Goal: Entertainment & Leisure: Consume media (video, audio)

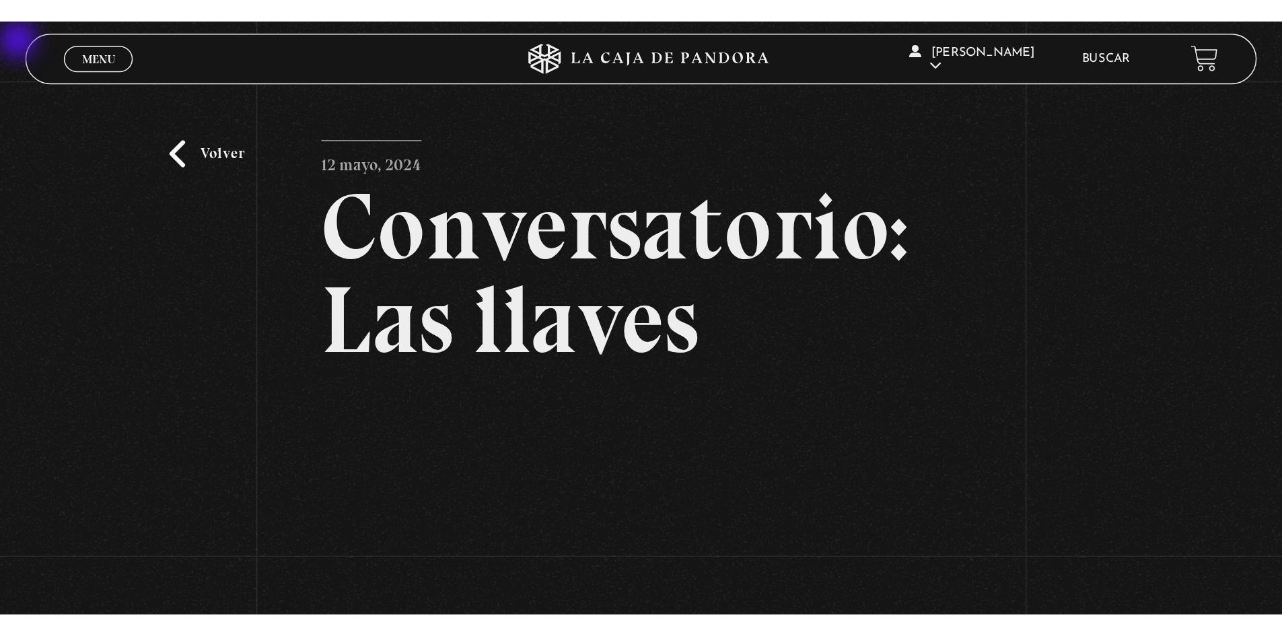
scroll to position [202, 0]
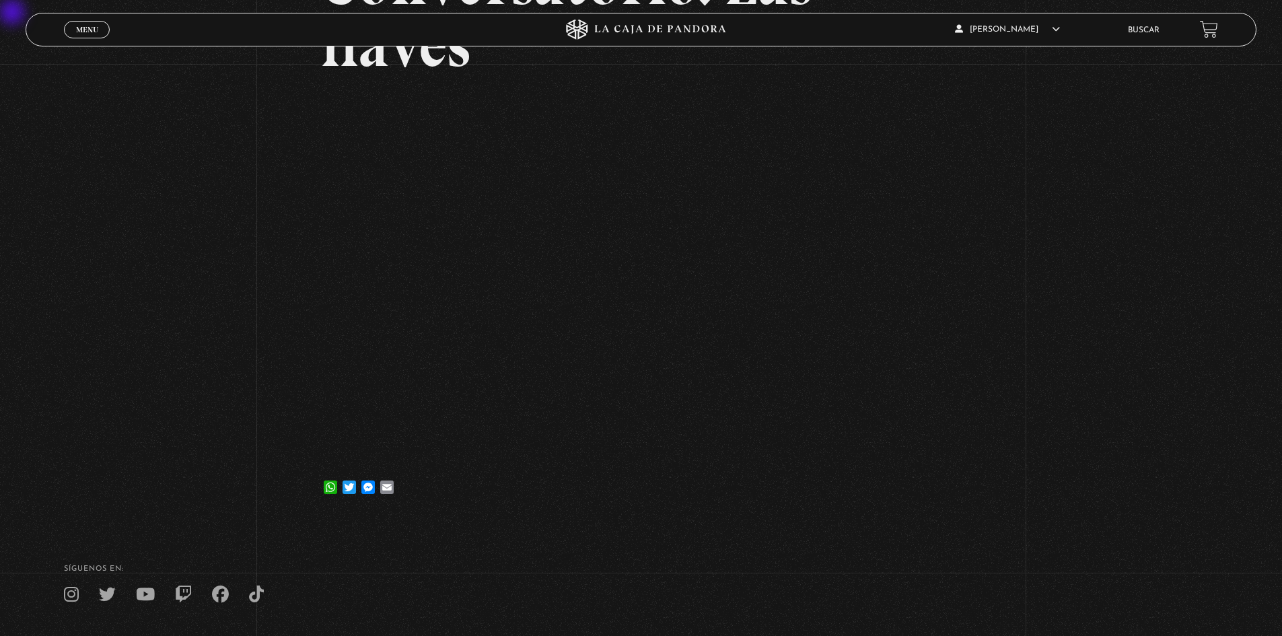
click at [83, 30] on span "Menu" at bounding box center [87, 30] width 22 height 8
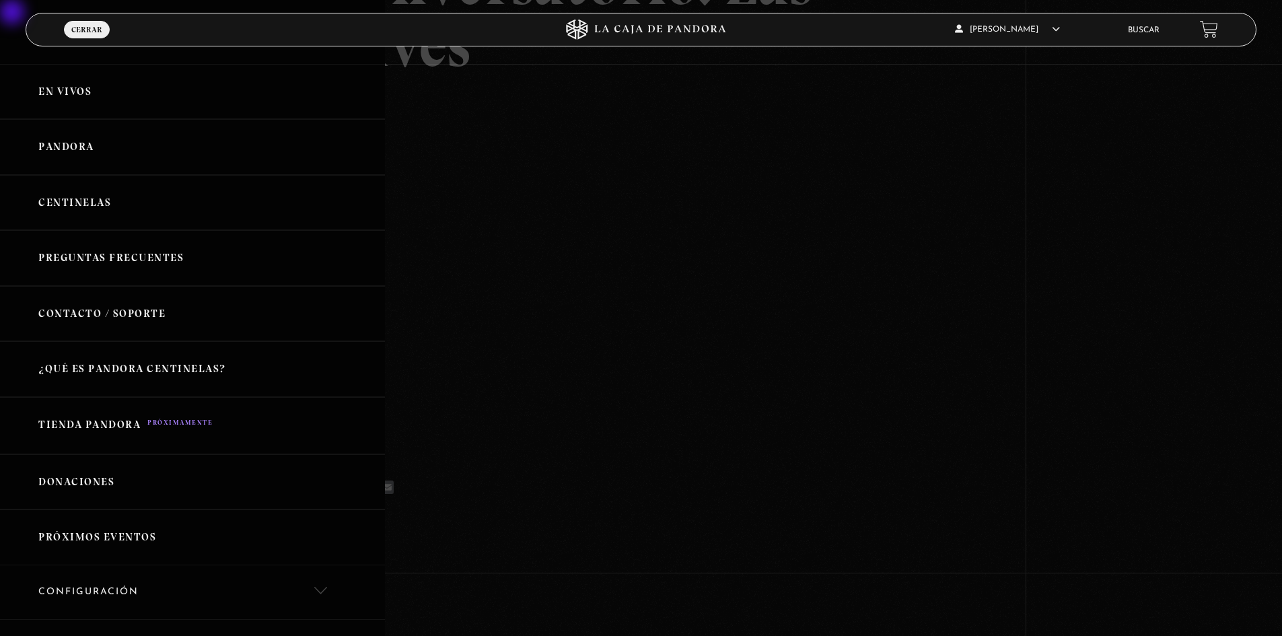
click at [83, 203] on link "Centinelas" at bounding box center [192, 203] width 385 height 56
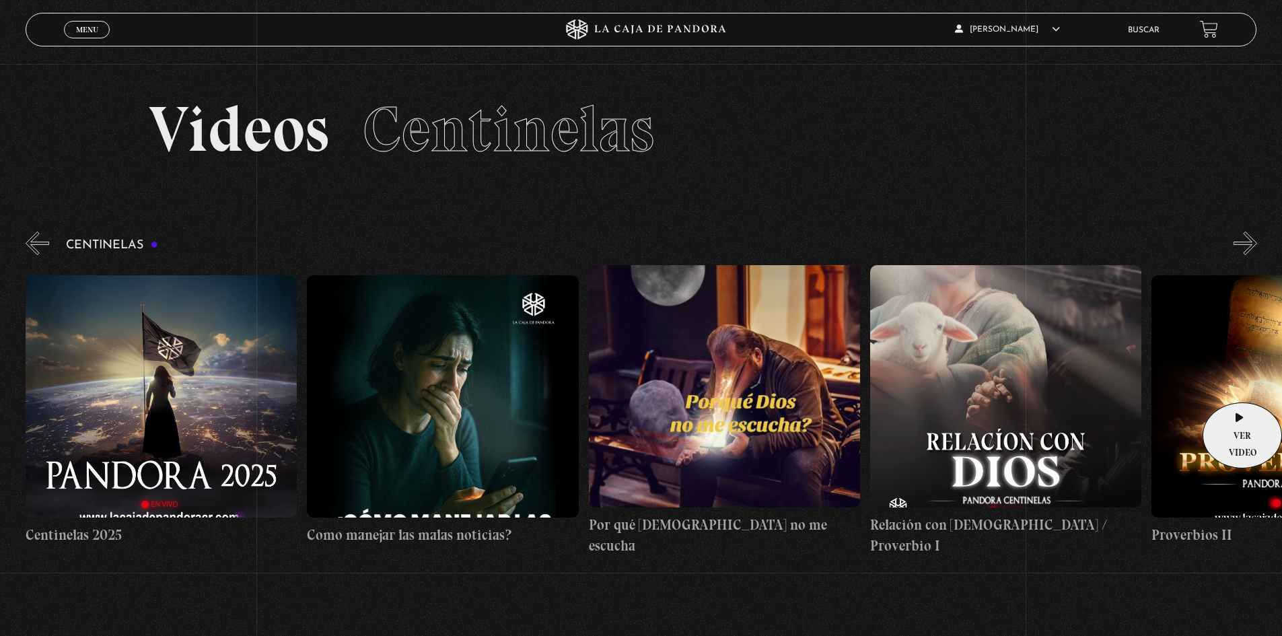
drag, startPoint x: 1232, startPoint y: 383, endPoint x: 382, endPoint y: 394, distance: 850.1
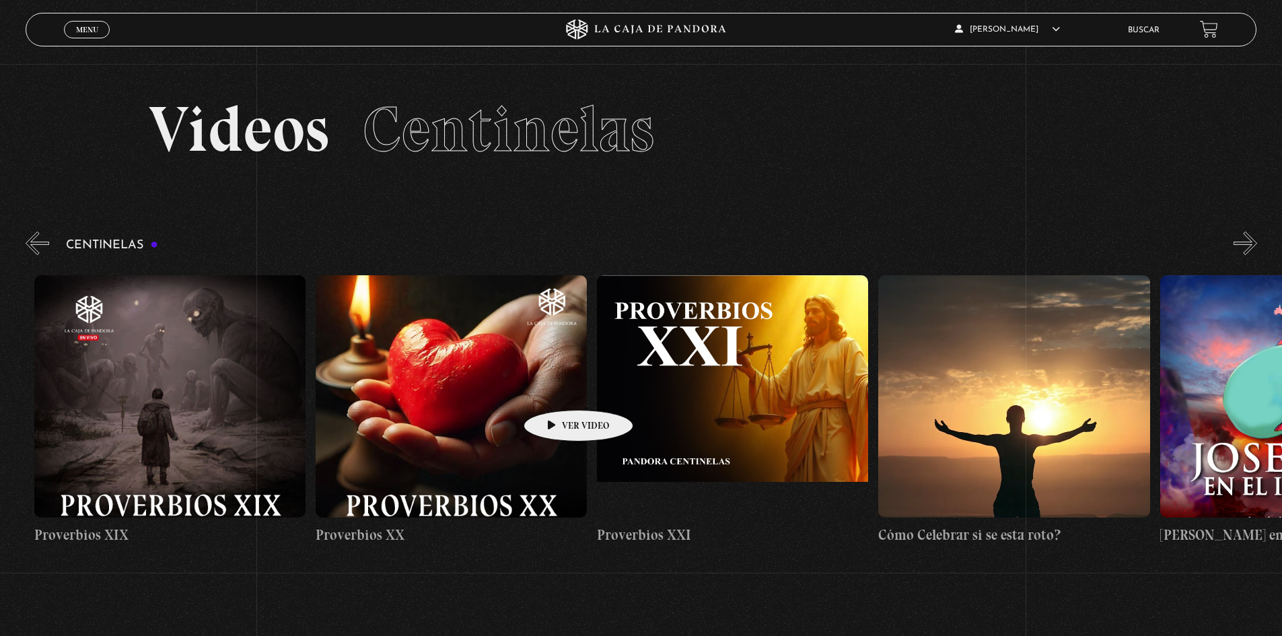
drag, startPoint x: 1005, startPoint y: 396, endPoint x: 500, endPoint y: 387, distance: 504.8
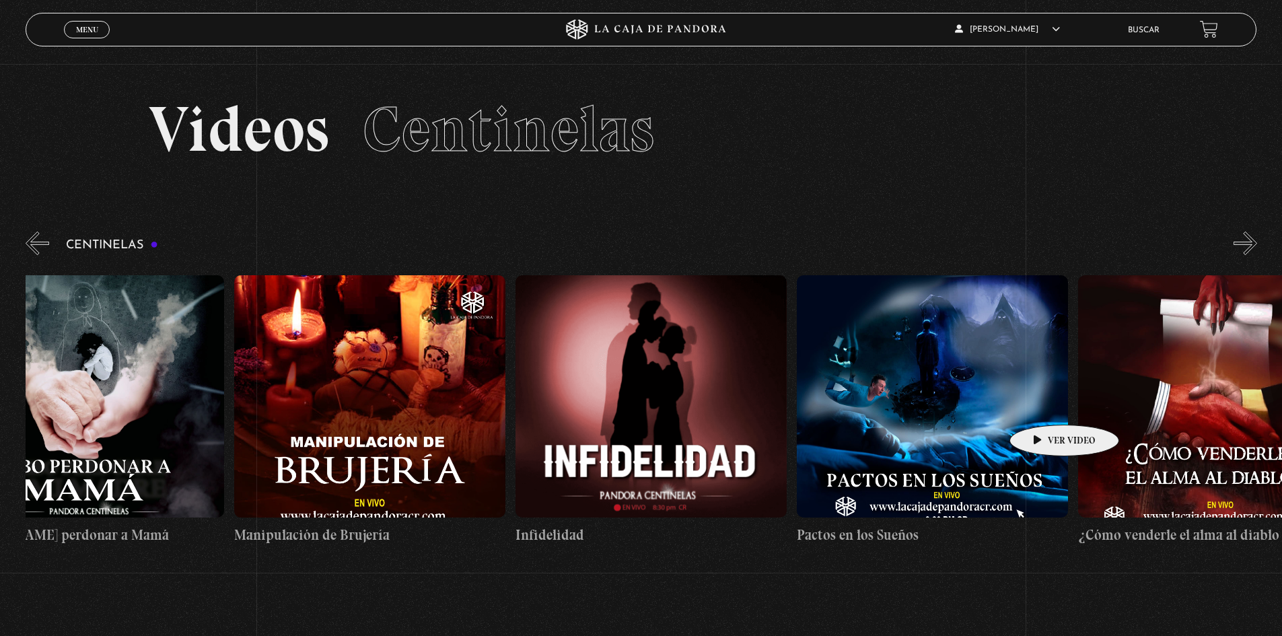
drag, startPoint x: 1038, startPoint y: 404, endPoint x: 606, endPoint y: 391, distance: 431.6
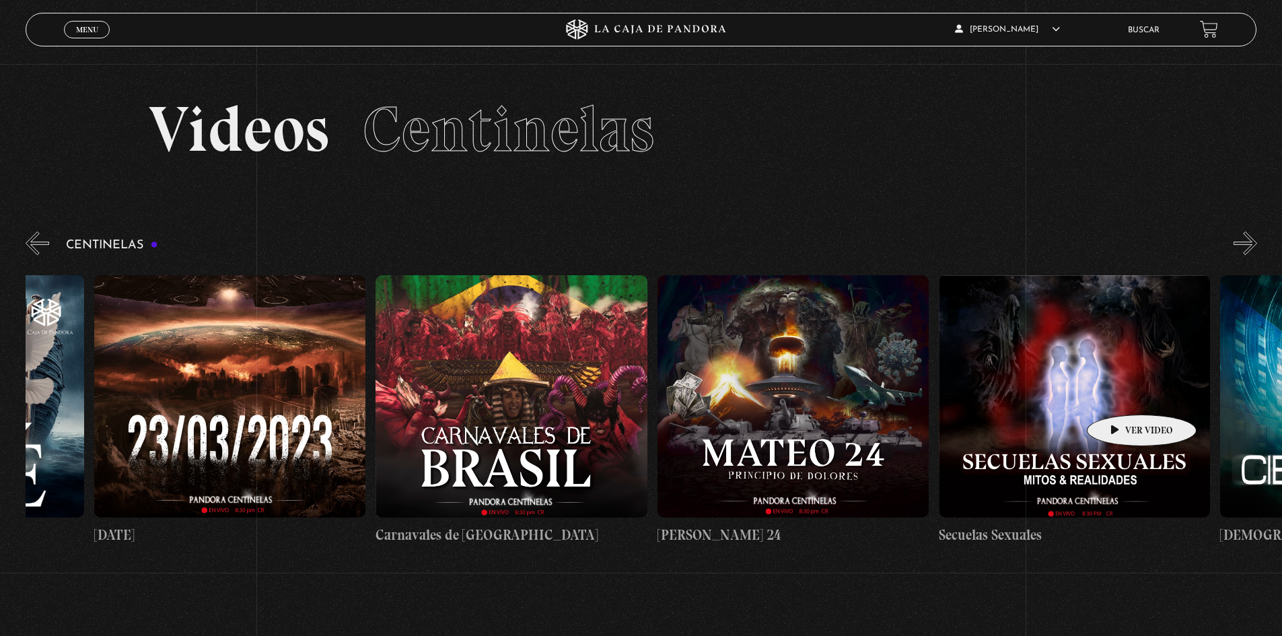
drag, startPoint x: 1112, startPoint y: 394, endPoint x: 783, endPoint y: 393, distance: 329.8
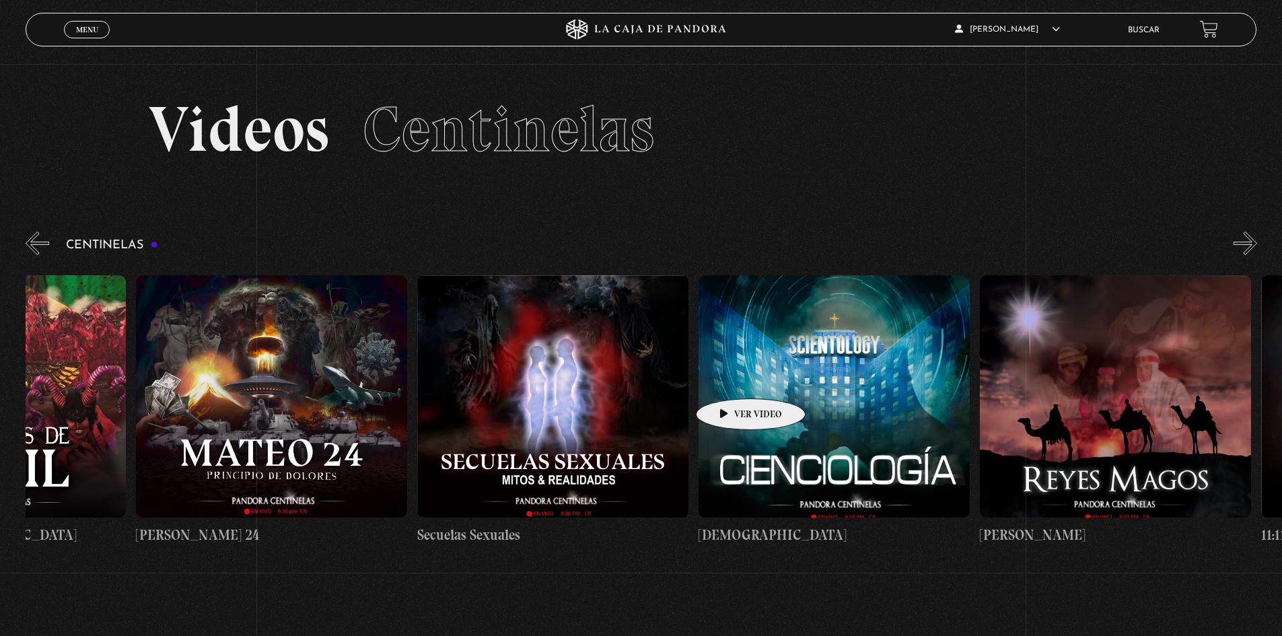
drag, startPoint x: 701, startPoint y: 379, endPoint x: 661, endPoint y: 379, distance: 40.4
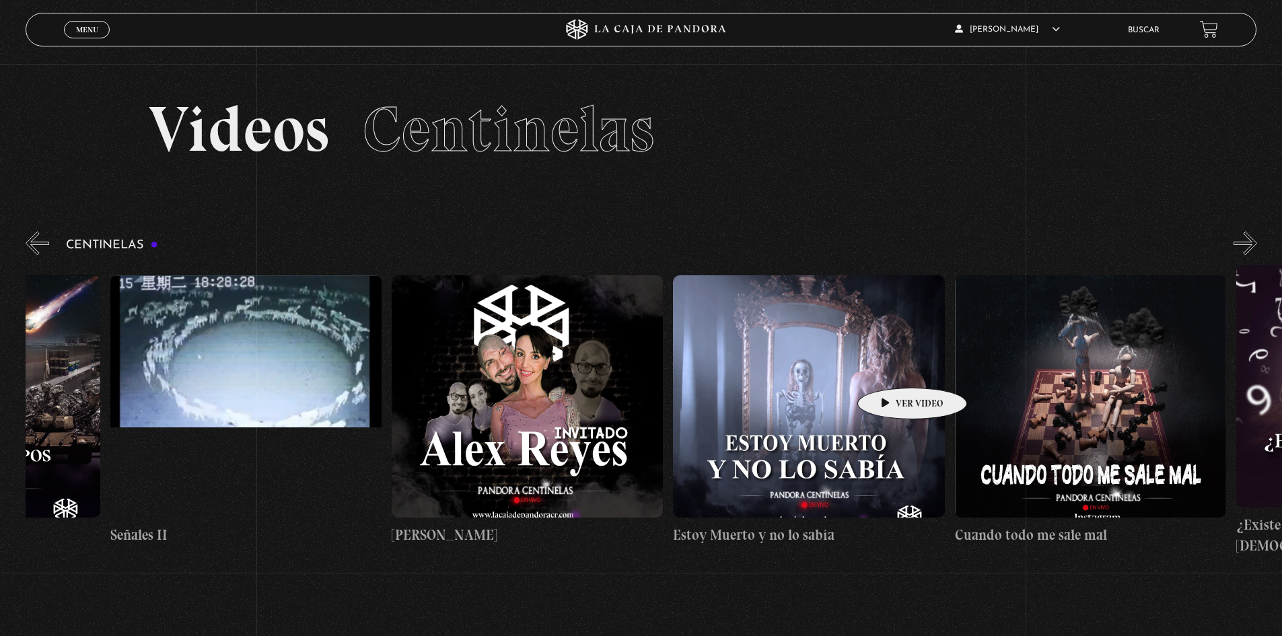
drag, startPoint x: 839, startPoint y: 371, endPoint x: 427, endPoint y: 358, distance: 411.4
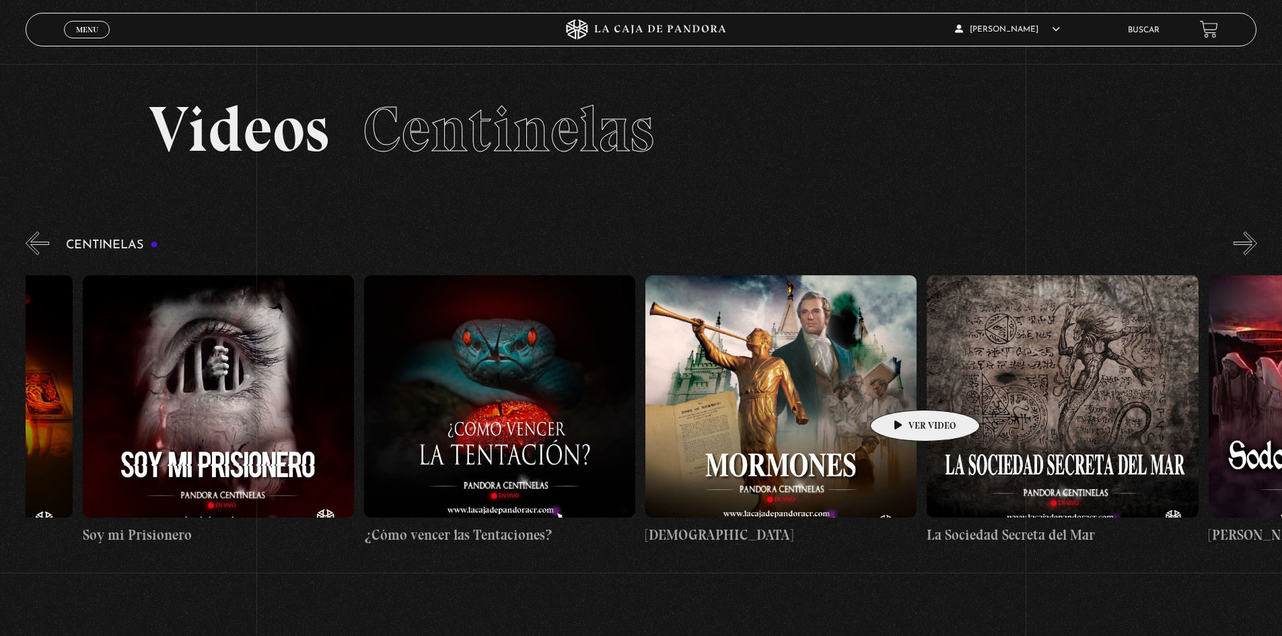
drag, startPoint x: 757, startPoint y: 380, endPoint x: 587, endPoint y: 374, distance: 170.4
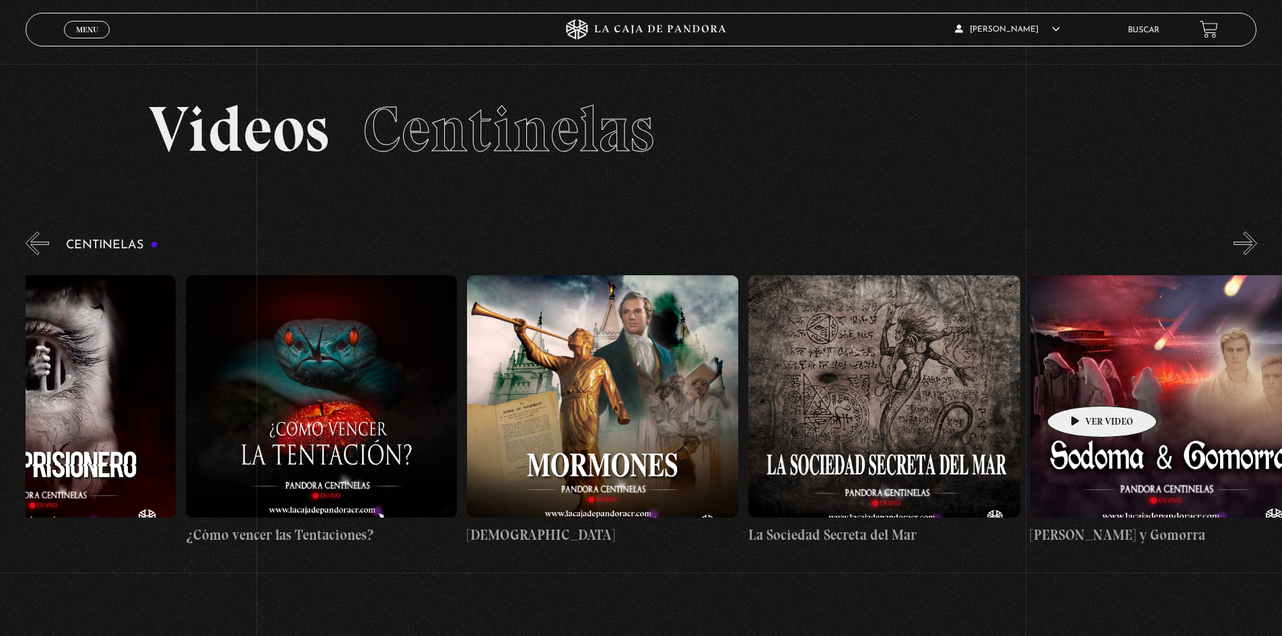
drag, startPoint x: 908, startPoint y: 384, endPoint x: 706, endPoint y: 381, distance: 201.9
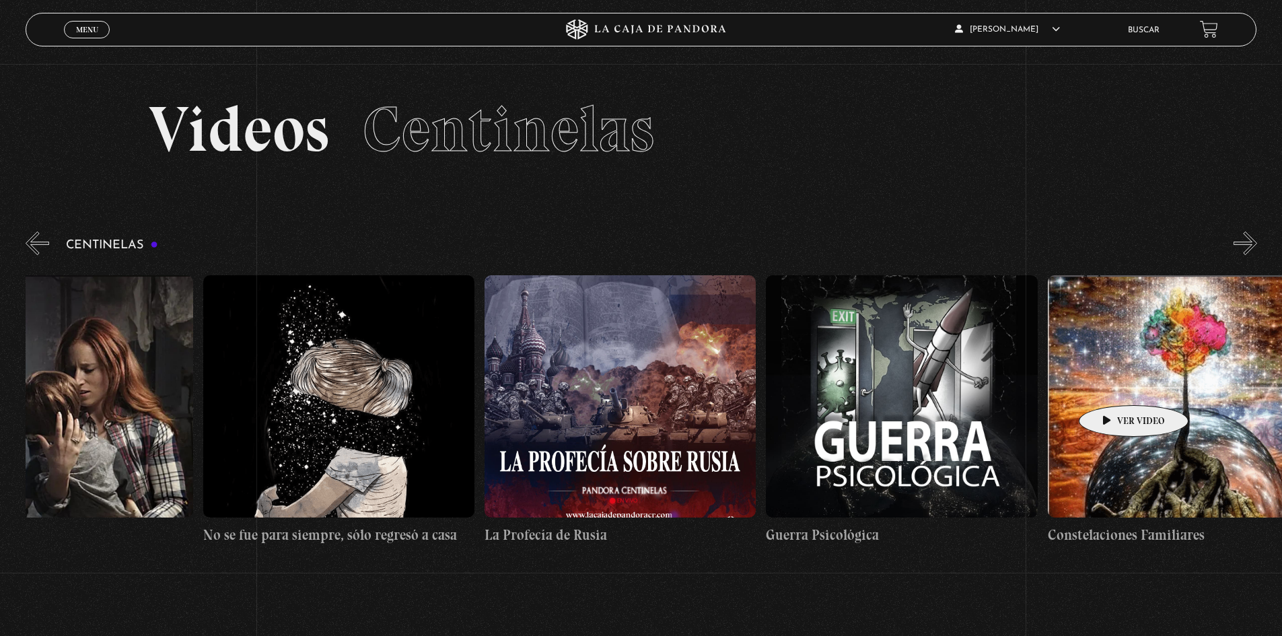
drag, startPoint x: 738, startPoint y: 386, endPoint x: 660, endPoint y: 380, distance: 78.9
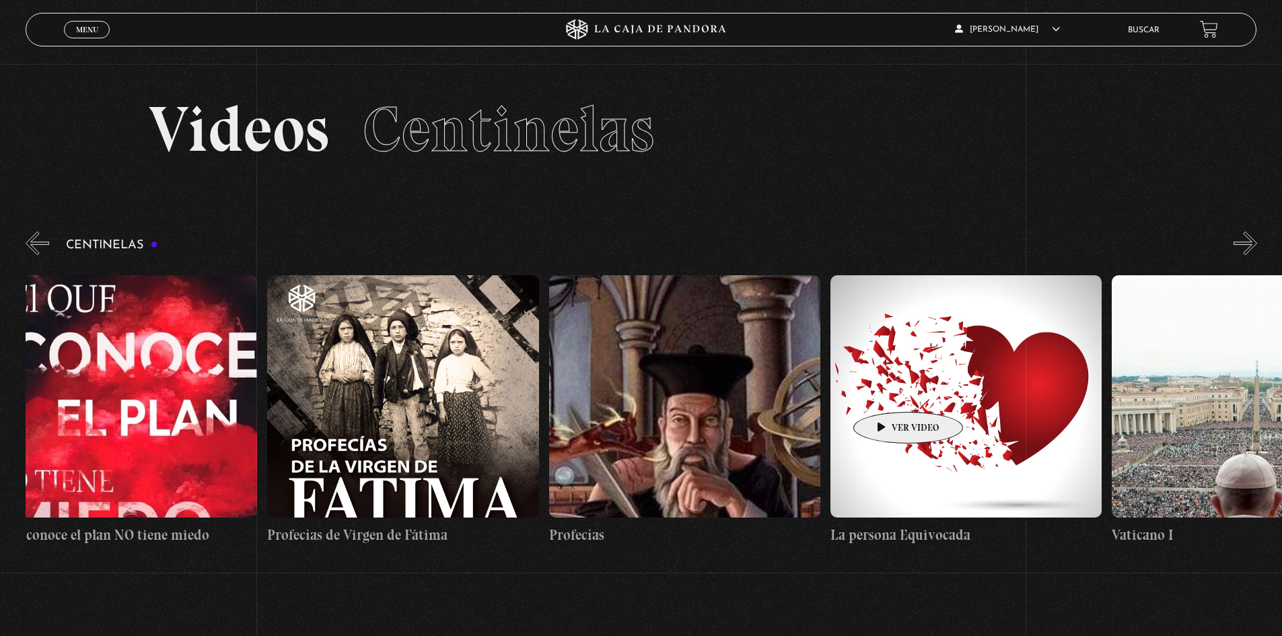
drag, startPoint x: 679, startPoint y: 390, endPoint x: 658, endPoint y: 390, distance: 21.5
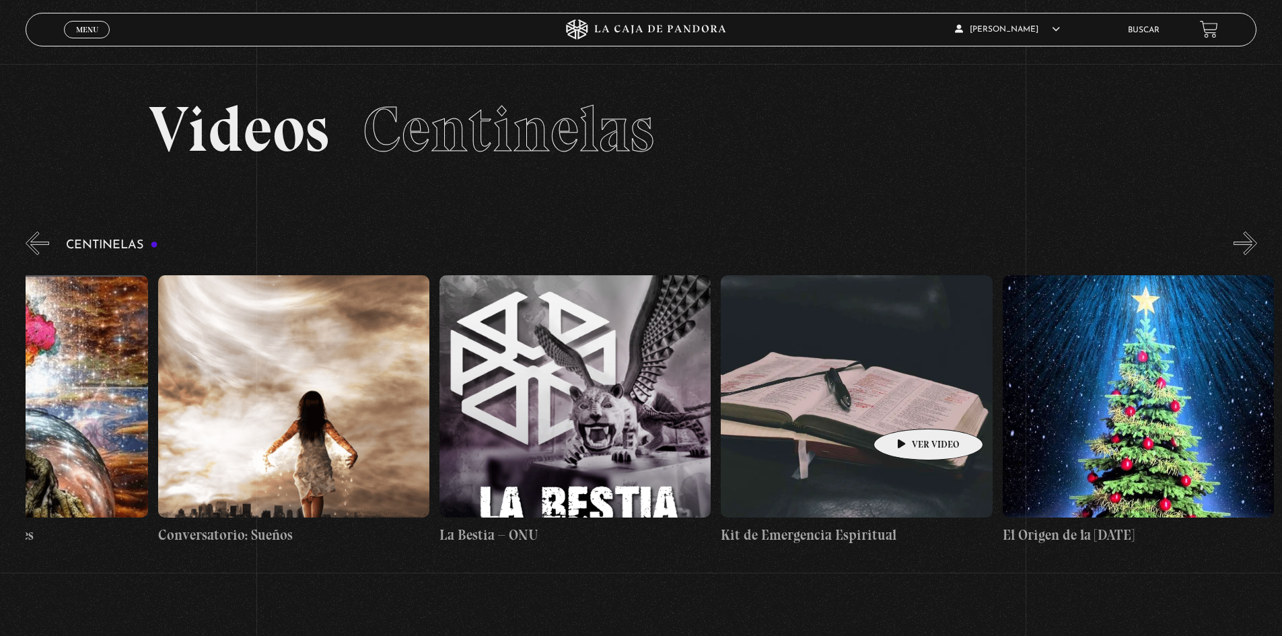
drag, startPoint x: 658, startPoint y: 390, endPoint x: 1060, endPoint y: 415, distance: 403.2
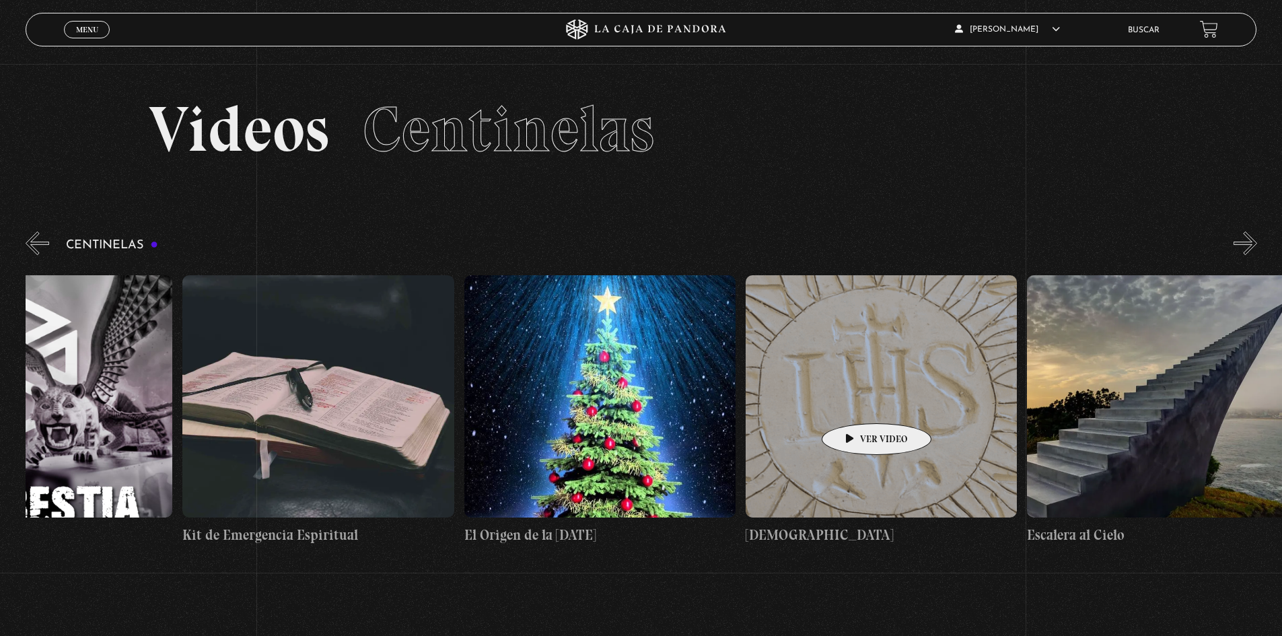
scroll to position [0, 20648]
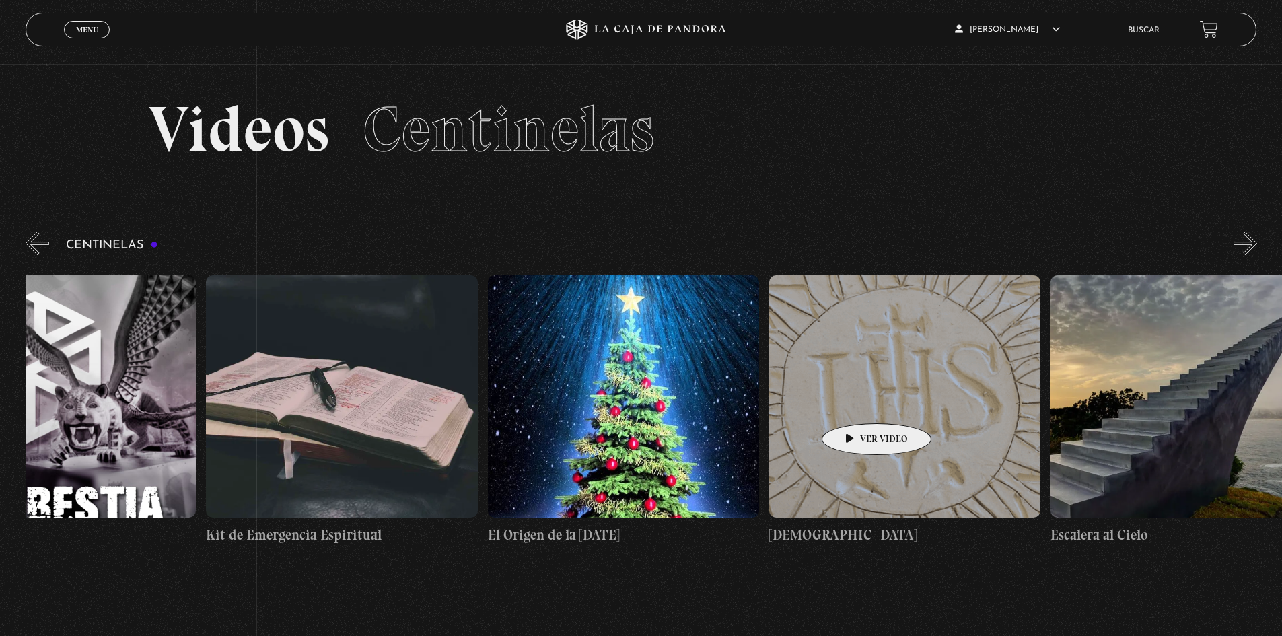
drag, startPoint x: 884, startPoint y: 408, endPoint x: 857, endPoint y: 403, distance: 26.7
click at [608, 386] on figure at bounding box center [623, 396] width 271 height 242
